Goal: Task Accomplishment & Management: Manage account settings

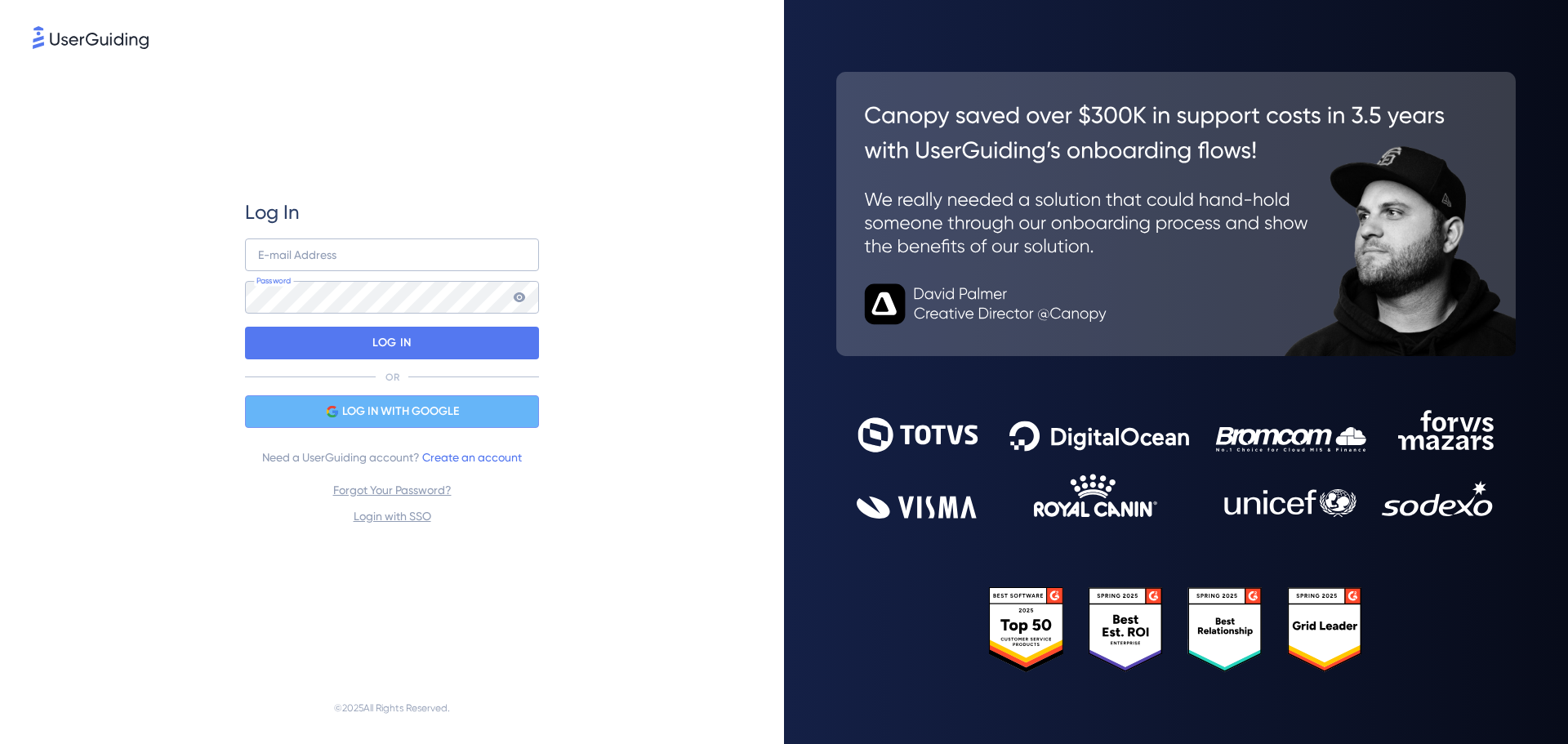
click at [384, 416] on span "LOG IN WITH GOOGLE" at bounding box center [399, 411] width 116 height 20
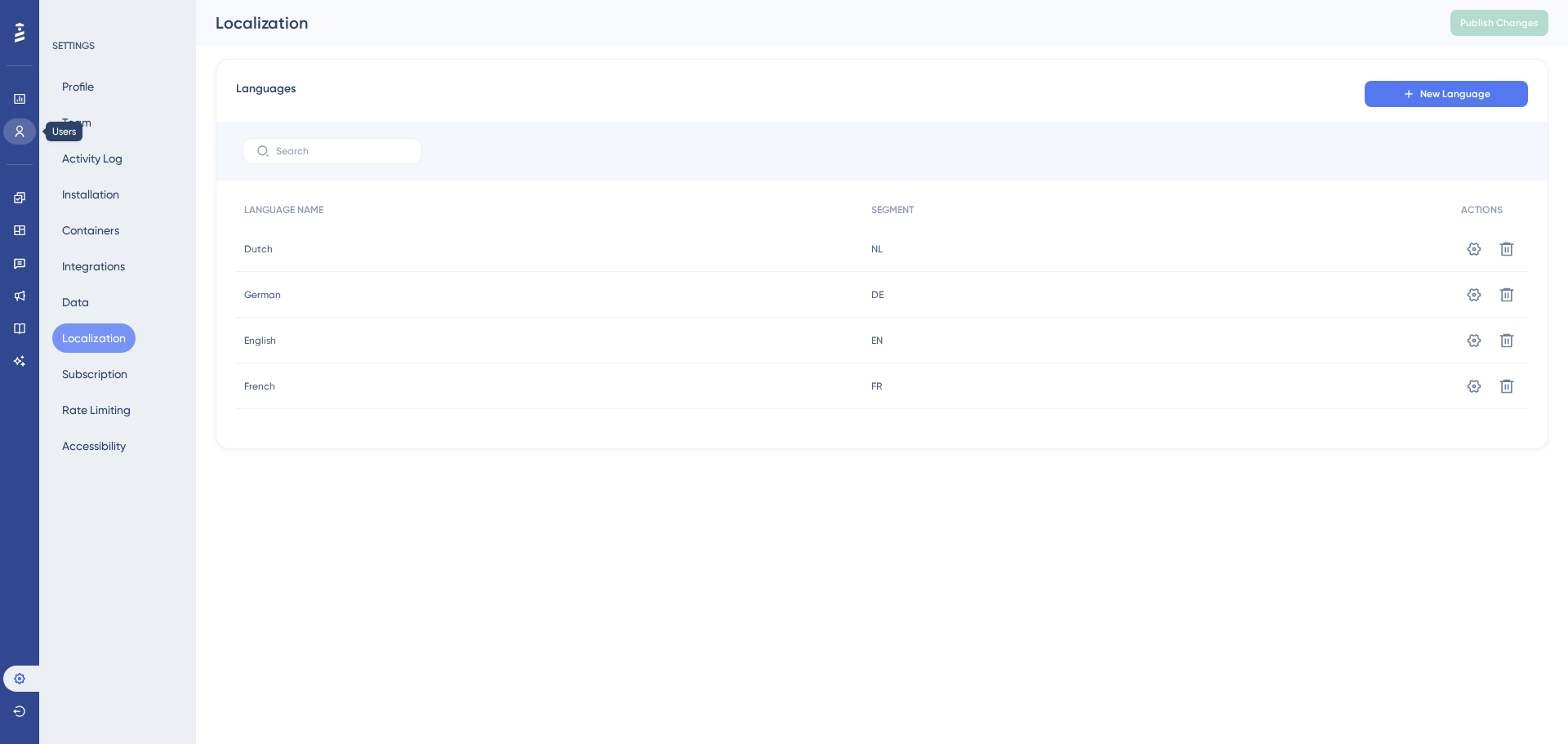
click at [20, 125] on icon at bounding box center [19, 131] width 13 height 13
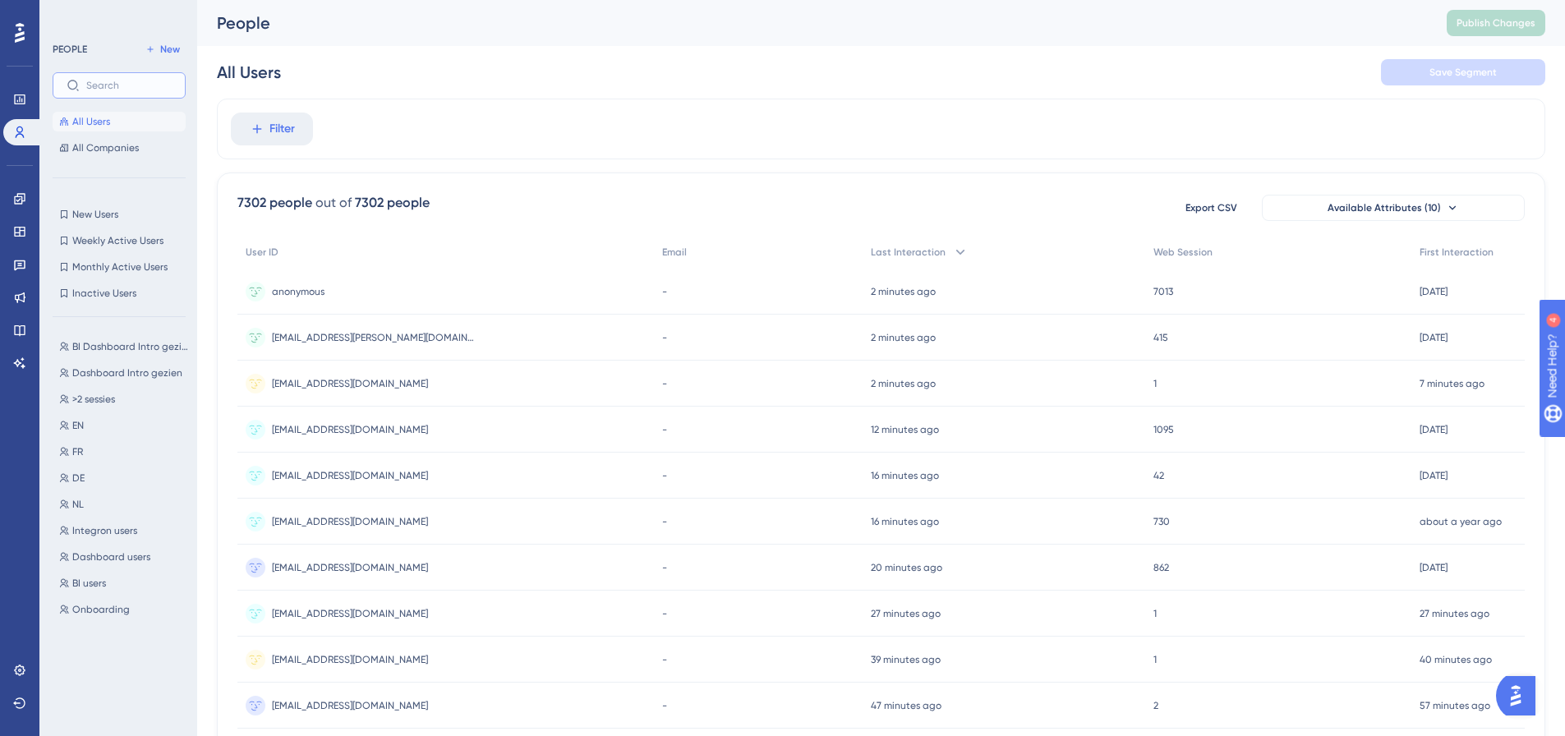
click at [124, 85] on input "text" at bounding box center [128, 86] width 85 height 12
paste input "BroekLogiMO_0005"
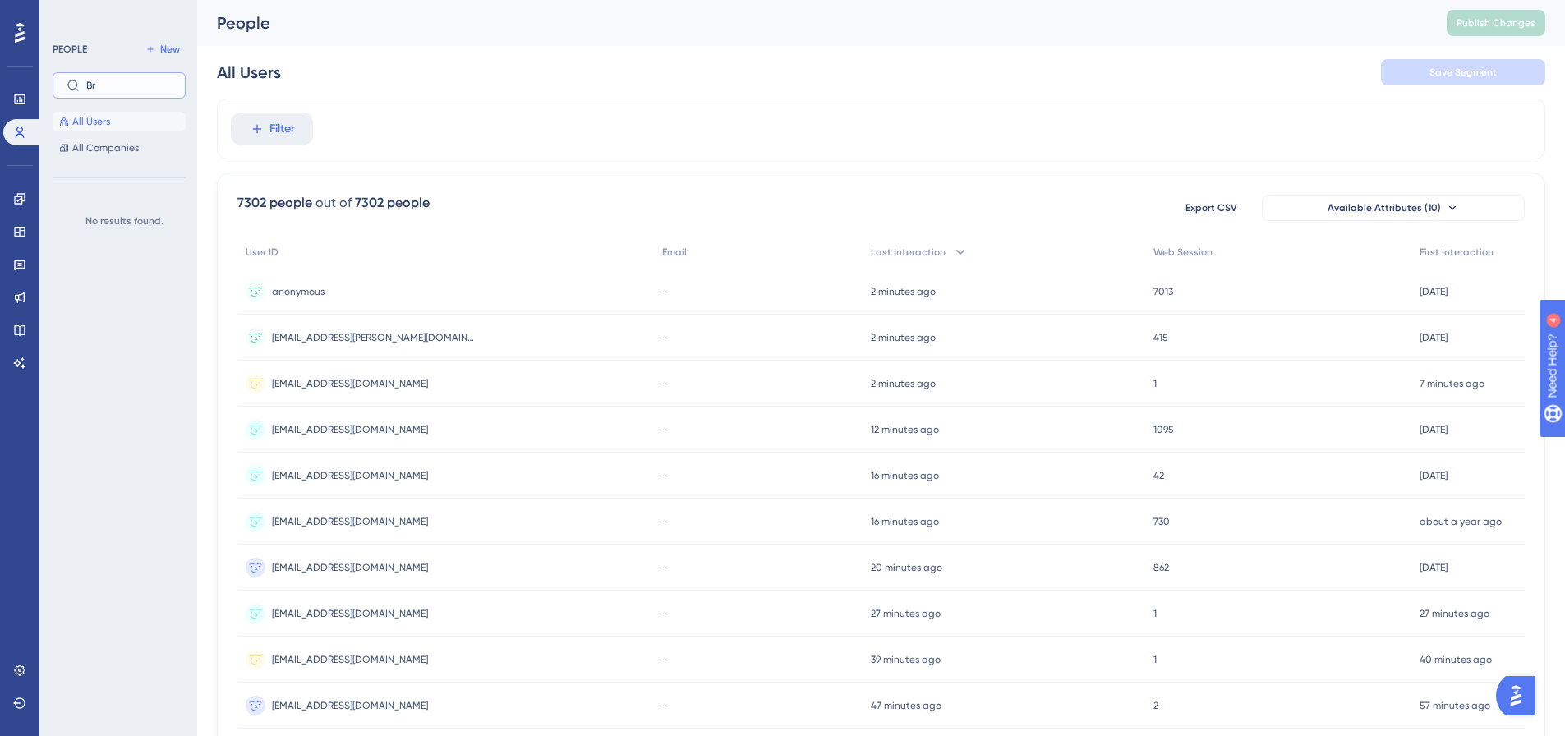
type input "B"
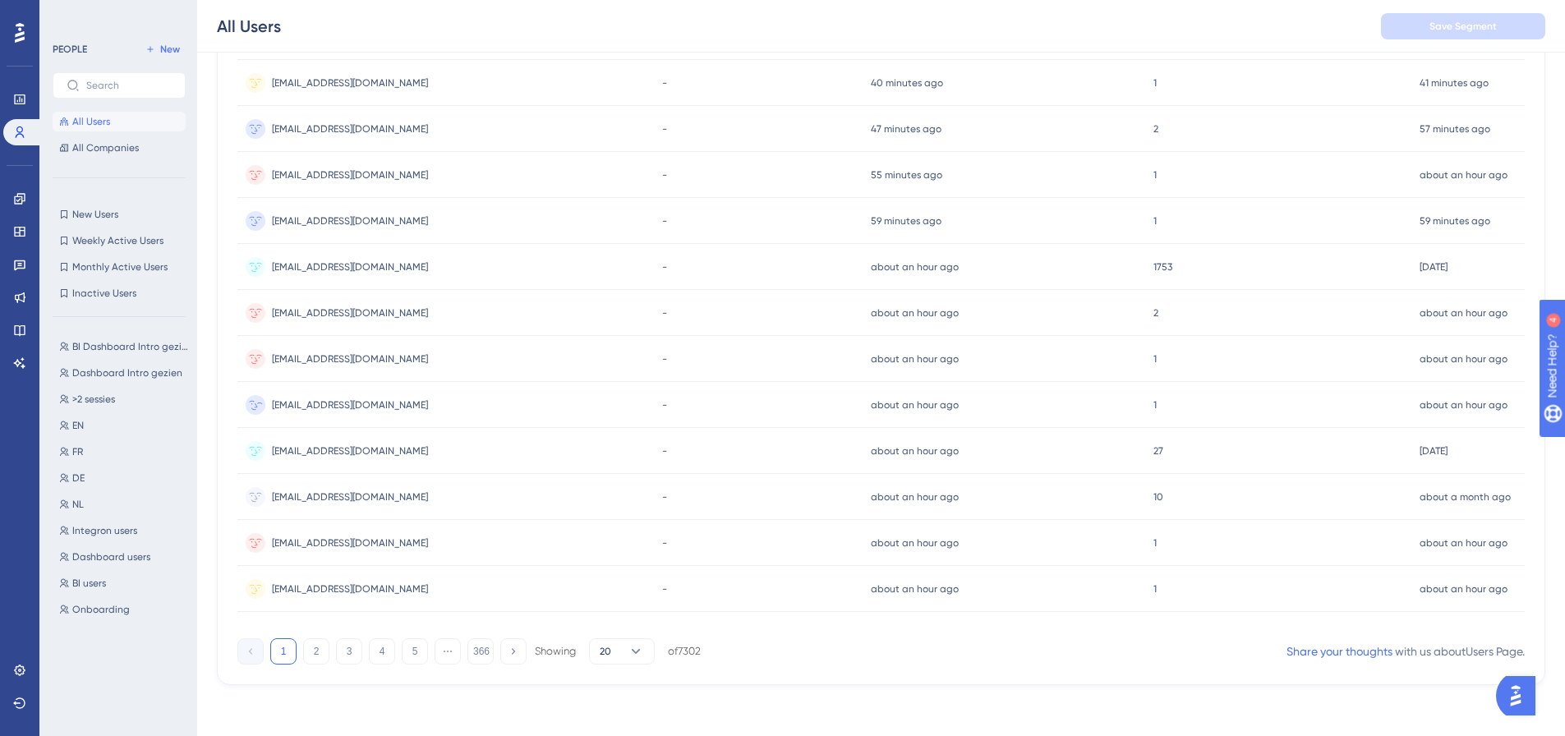
scroll to position [585, 0]
click at [616, 647] on button "20" at bounding box center [622, 650] width 66 height 26
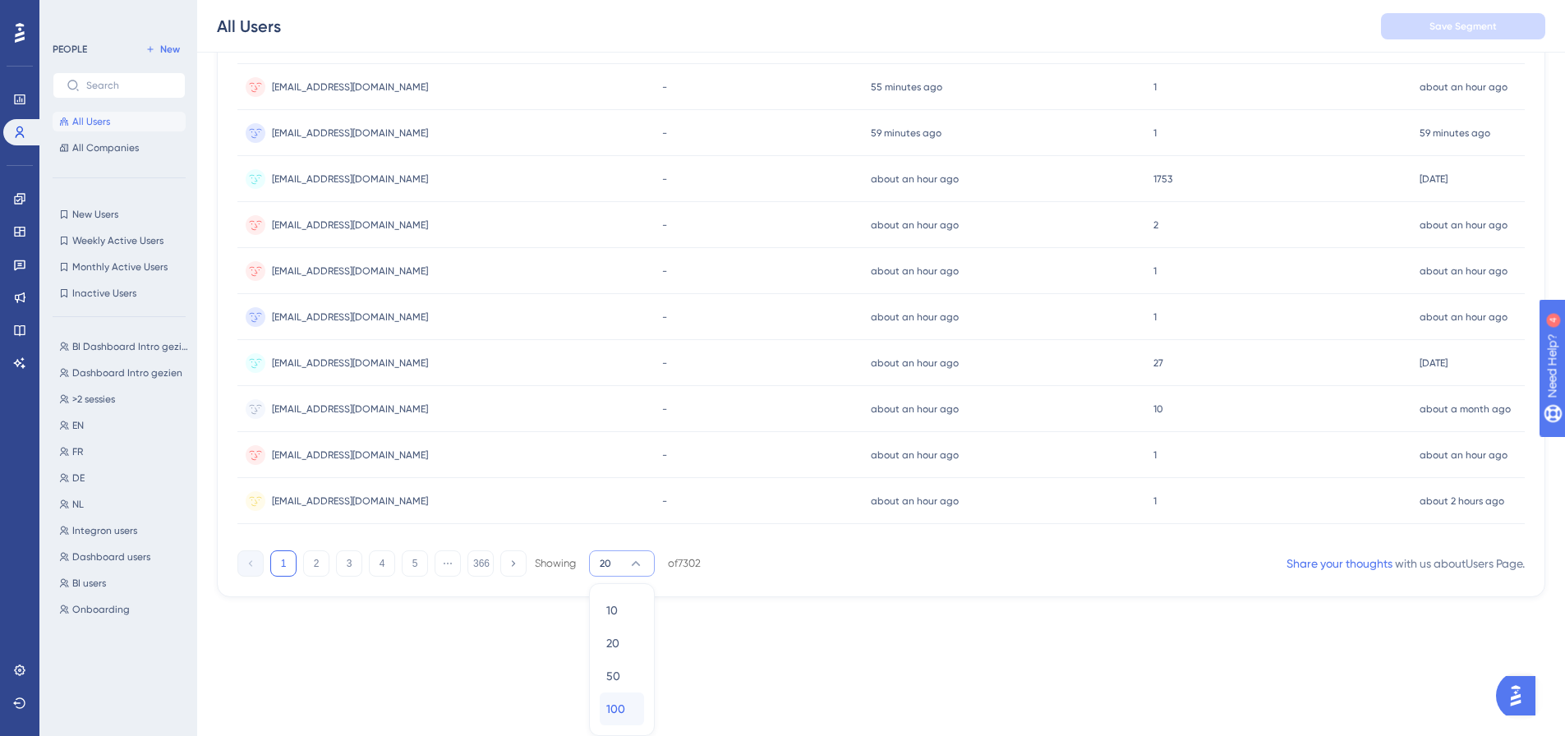
click at [617, 703] on span "100" at bounding box center [615, 709] width 19 height 20
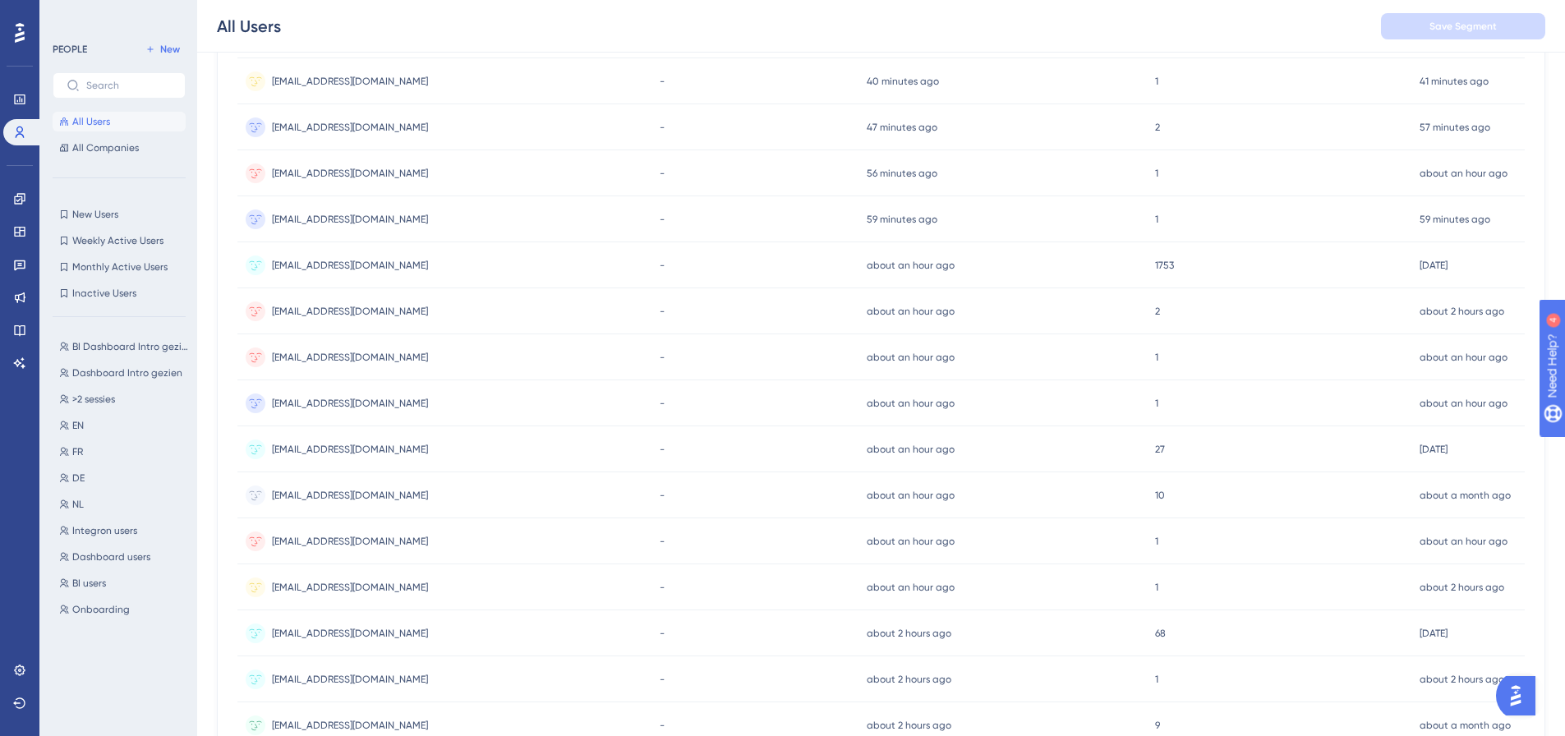
scroll to position [4266, 0]
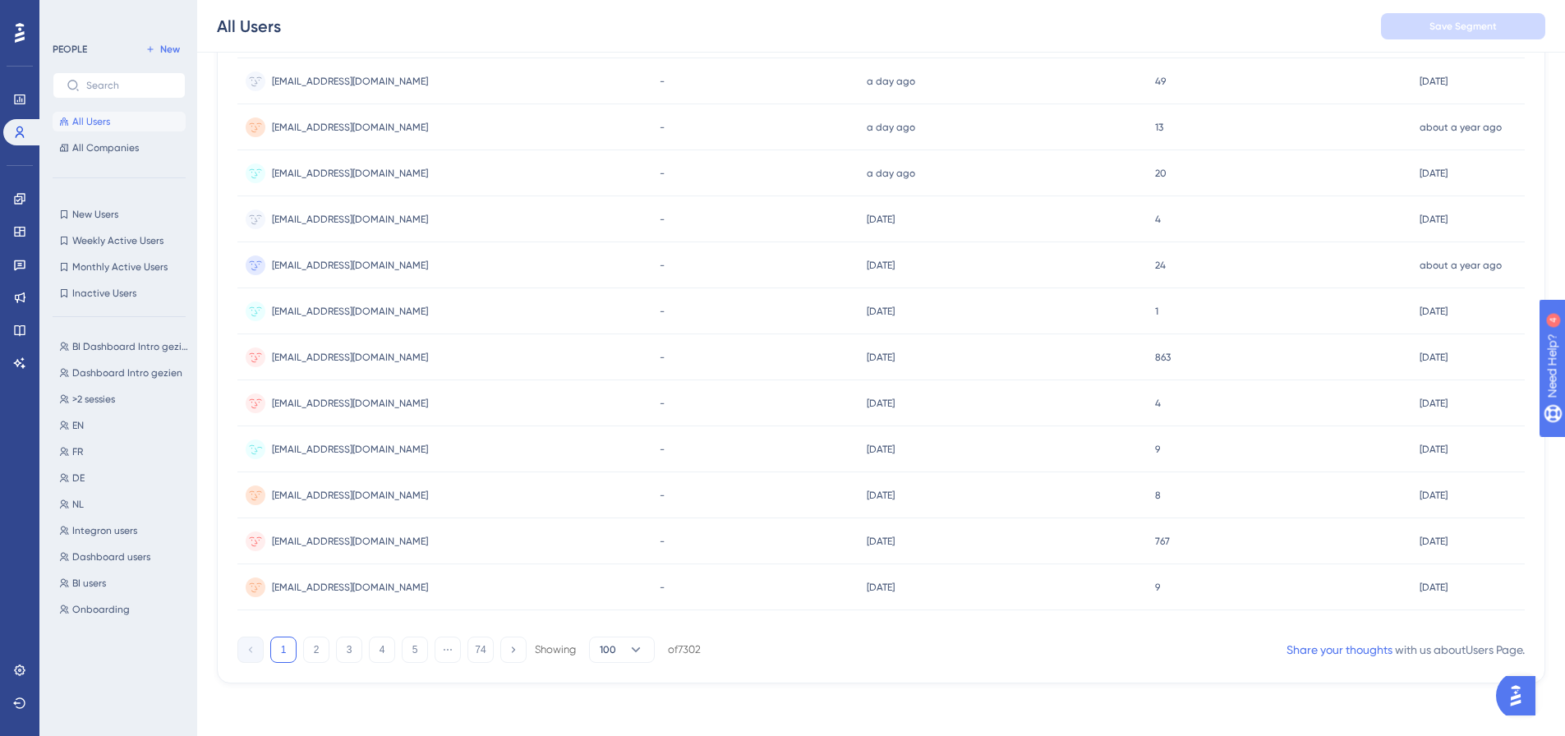
click at [376, 449] on span "[EMAIL_ADDRESS][DOMAIN_NAME]" at bounding box center [350, 449] width 156 height 13
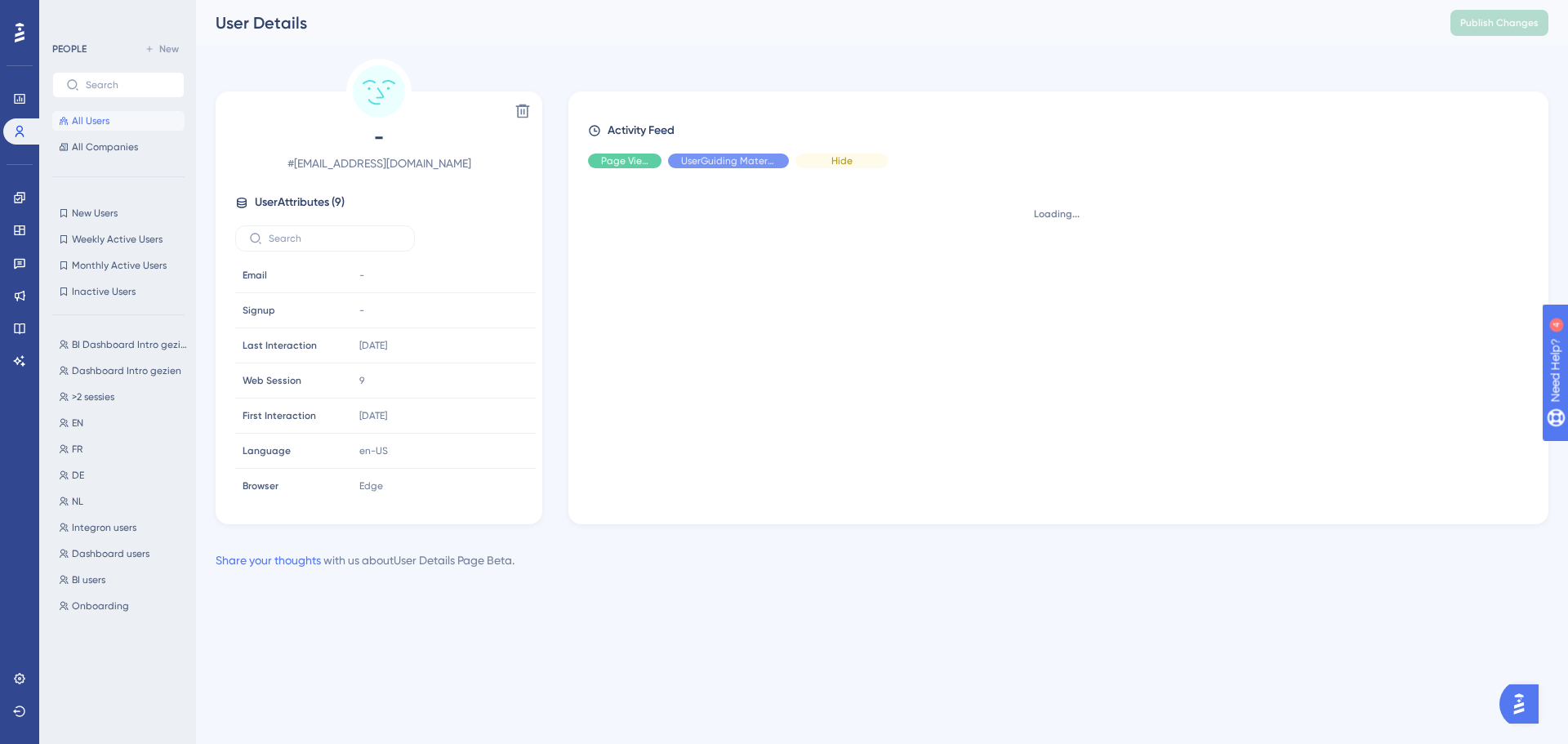
click at [813, 154] on div "Hide" at bounding box center [842, 160] width 93 height 15
click at [748, 153] on div "Hide" at bounding box center [728, 160] width 121 height 15
click at [629, 153] on div "Hide" at bounding box center [625, 160] width 74 height 15
click at [641, 159] on div "Show" at bounding box center [625, 160] width 74 height 15
click at [728, 157] on span "Show" at bounding box center [728, 160] width 25 height 13
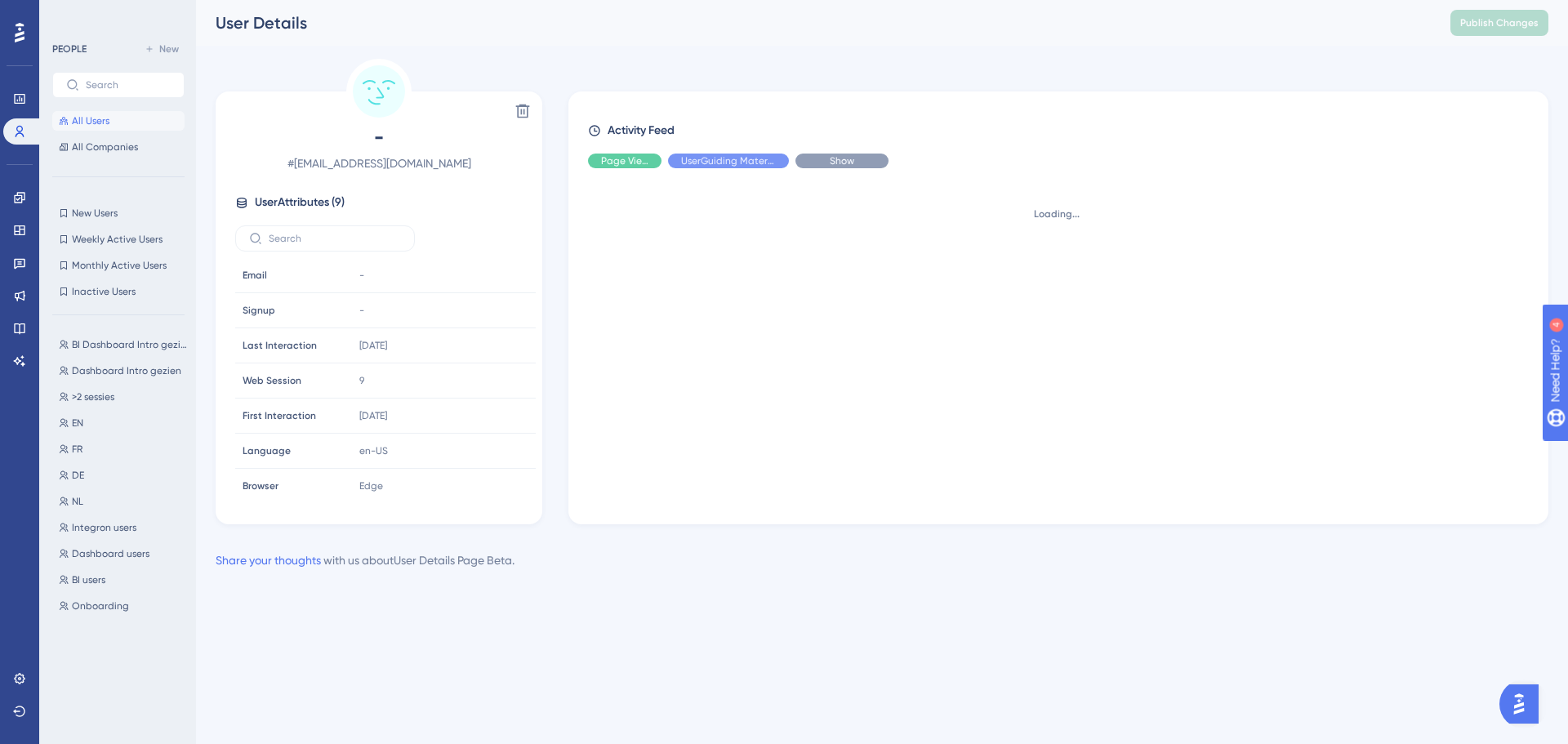
click at [840, 157] on span "Show" at bounding box center [842, 160] width 25 height 13
click at [913, 367] on div "Loading..." at bounding box center [1065, 339] width 954 height 317
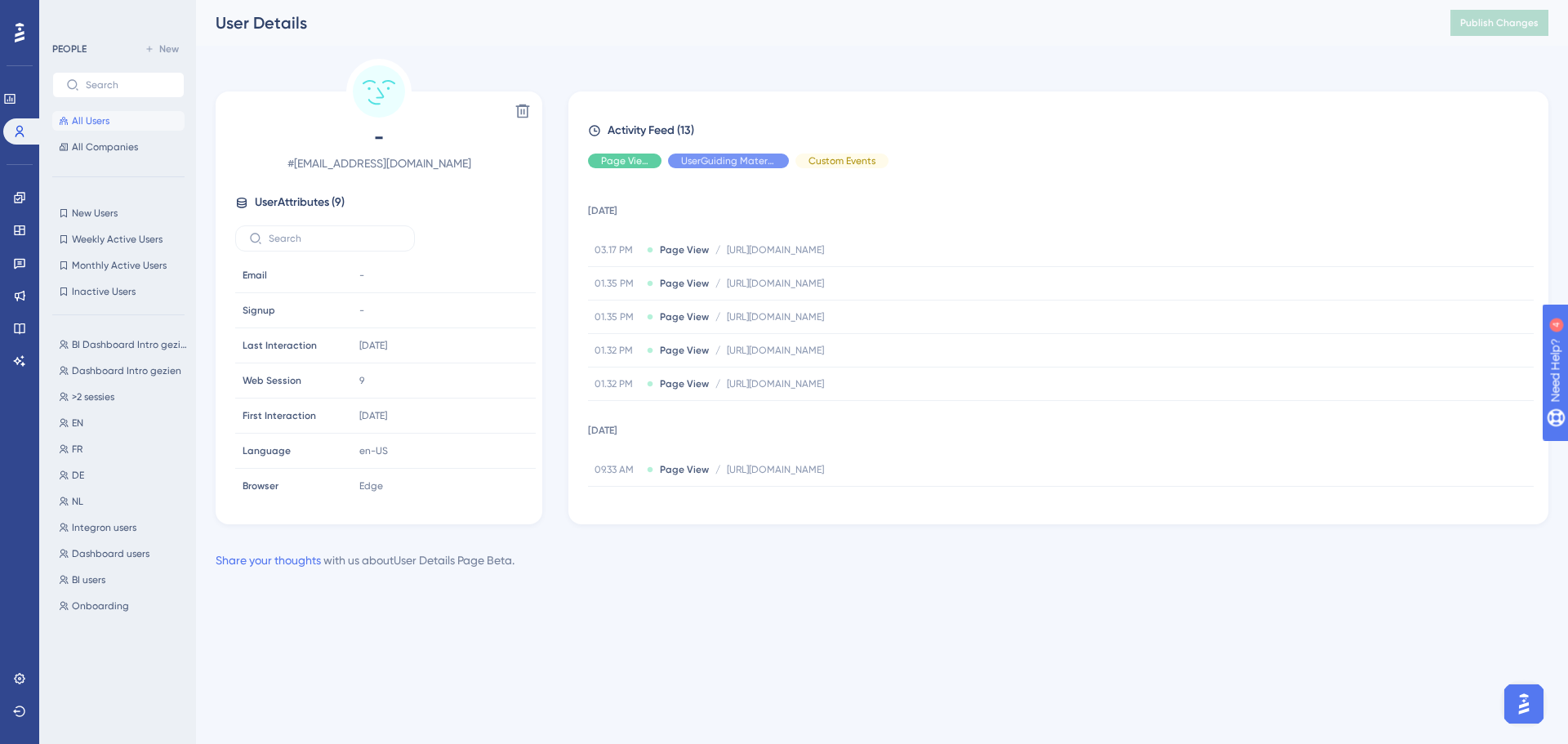
drag, startPoint x: 732, startPoint y: 666, endPoint x: 737, endPoint y: 654, distance: 13.0
click at [734, 0] on html "Performance Users Engagement Widgets Feedback Product Updates Knowledge Base AI…" at bounding box center [784, 0] width 1568 height 0
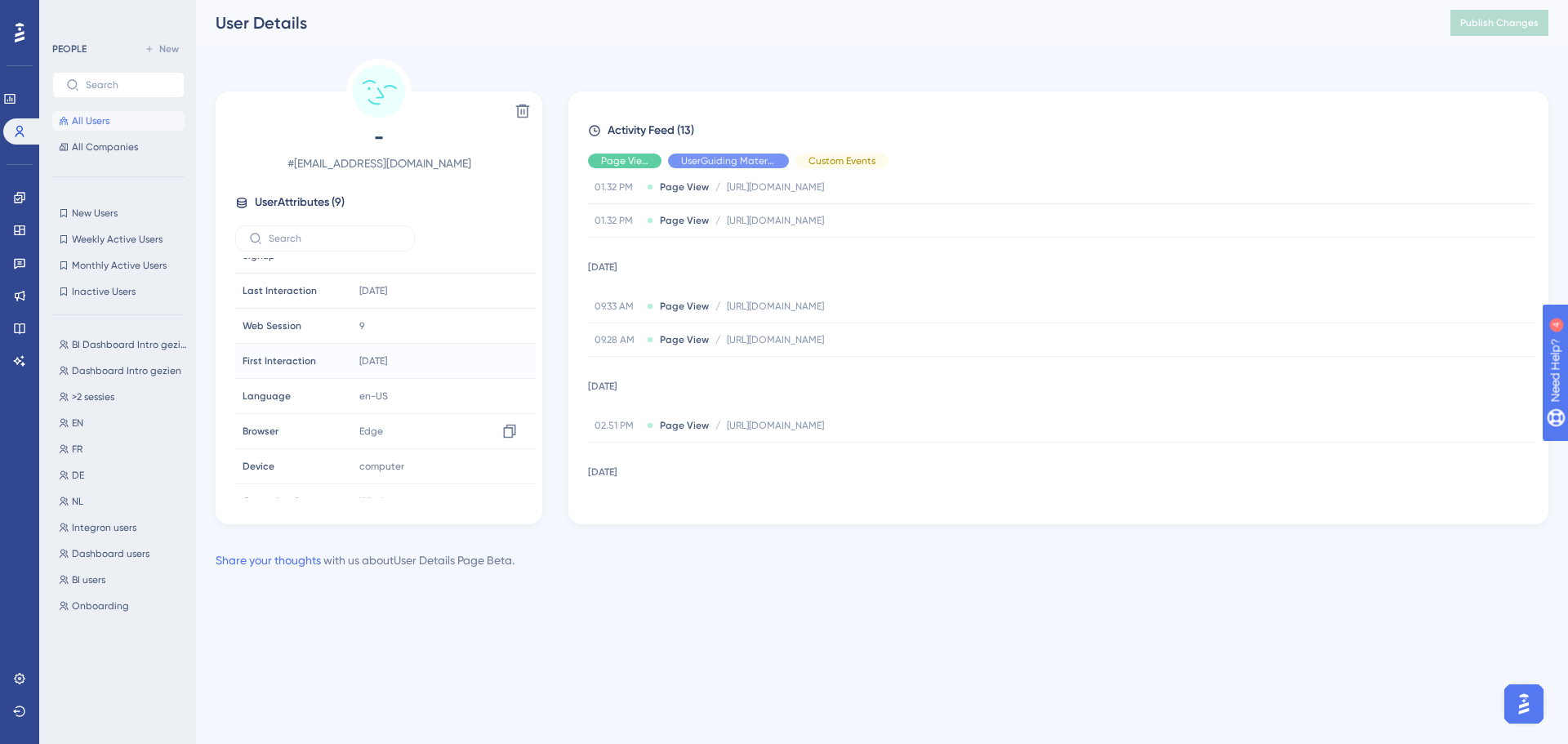
scroll to position [75, 0]
